Goal: Task Accomplishment & Management: Manage account settings

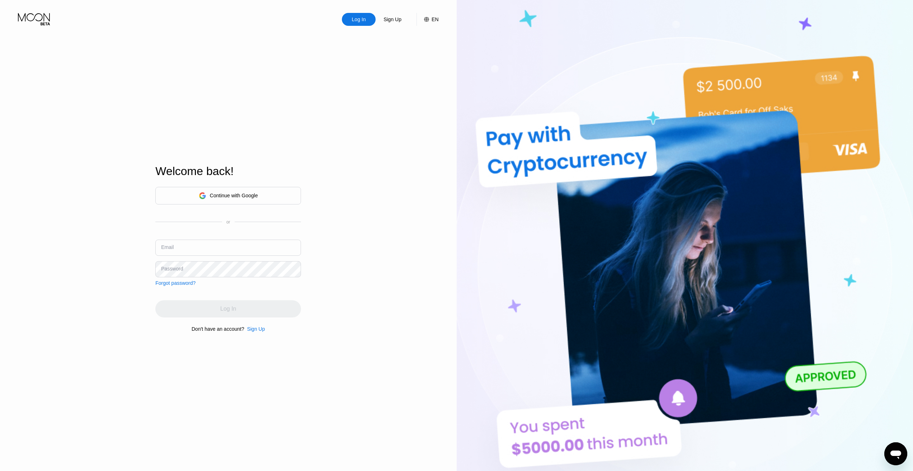
click at [204, 241] on input "text" at bounding box center [228, 248] width 146 height 16
click at [200, 252] on input "text" at bounding box center [228, 248] width 146 height 16
paste input "[EMAIL_ADDRESS][DOMAIN_NAME]"
type input "[EMAIL_ADDRESS][DOMAIN_NAME]"
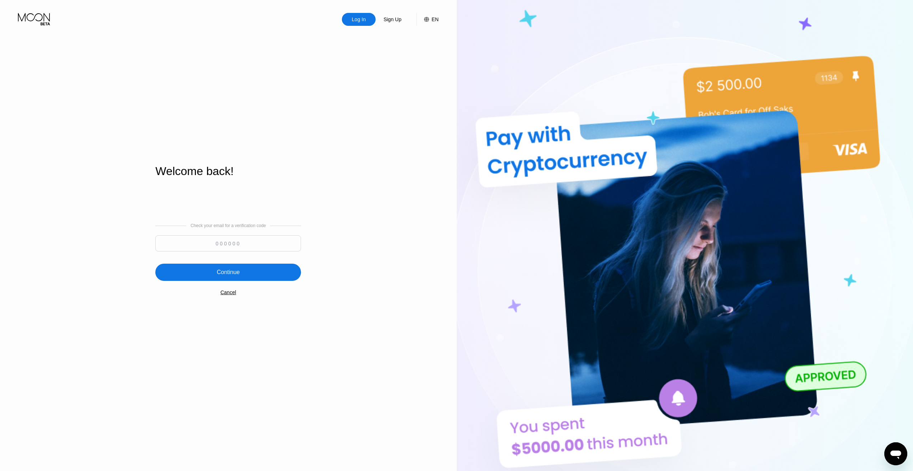
click at [221, 249] on input at bounding box center [228, 243] width 146 height 16
paste input "483807"
type input "483807"
click at [233, 279] on div "Continue" at bounding box center [228, 272] width 146 height 17
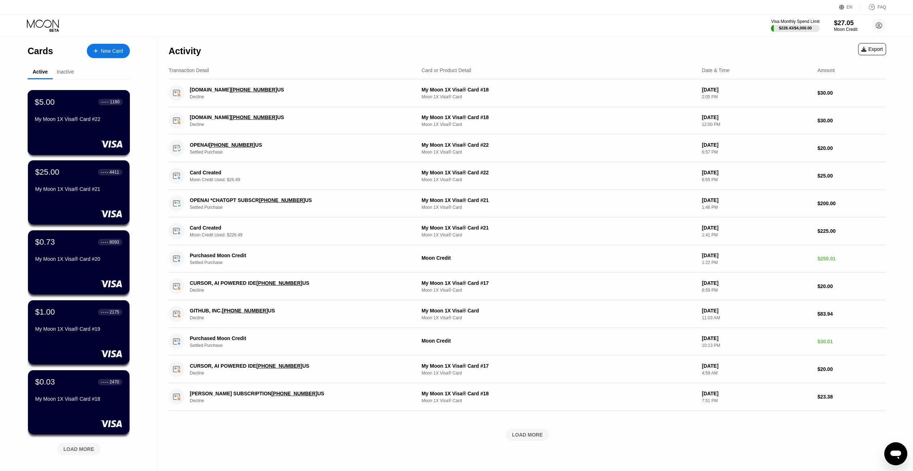
click at [71, 130] on div "$5.00 ● ● ● ● 1180 My Moon 1X Visa® Card #22" at bounding box center [79, 122] width 103 height 65
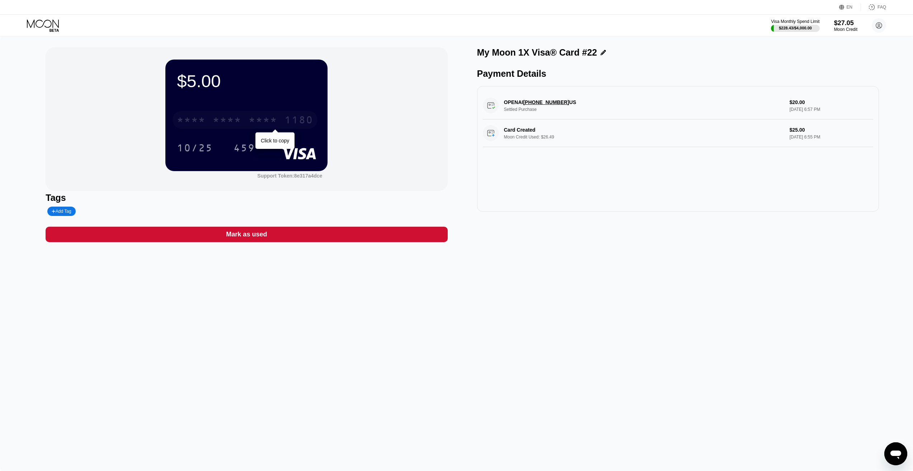
click at [252, 123] on div "* * * *" at bounding box center [263, 120] width 29 height 11
